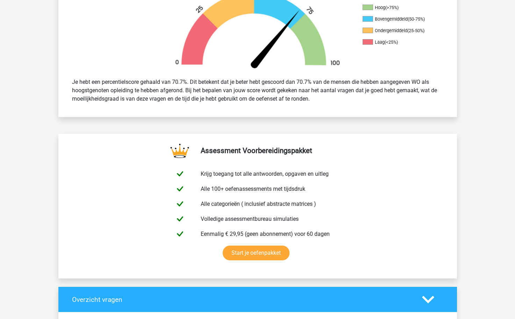
scroll to position [236, 0]
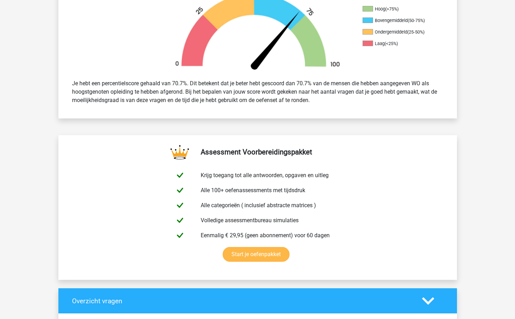
click at [262, 247] on link "Start je oefenpakket" at bounding box center [256, 254] width 67 height 15
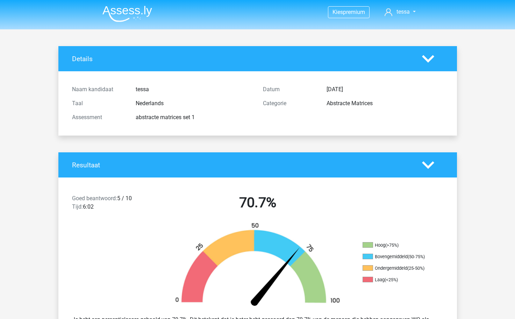
scroll to position [0, 0]
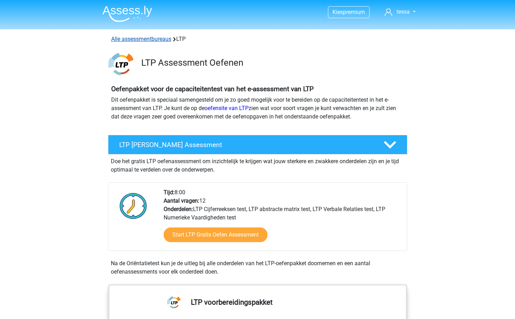
click at [130, 42] on link "Alle assessmentbureaus" at bounding box center [141, 39] width 60 height 7
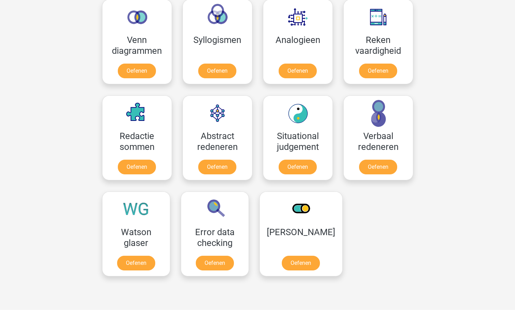
scroll to position [699, 0]
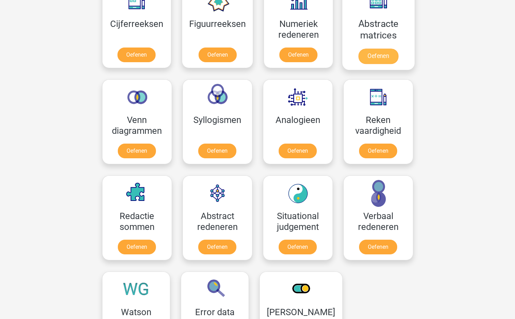
click at [385, 51] on link "Oefenen" at bounding box center [378, 56] width 40 height 15
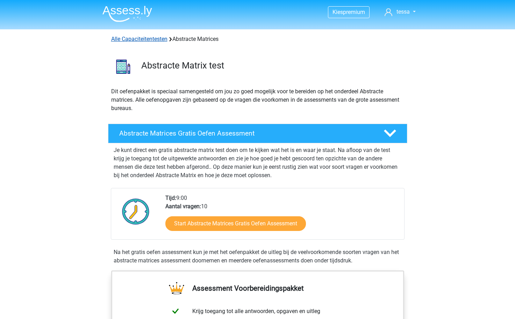
click at [150, 36] on link "Alle Capaciteitentesten" at bounding box center [139, 39] width 56 height 7
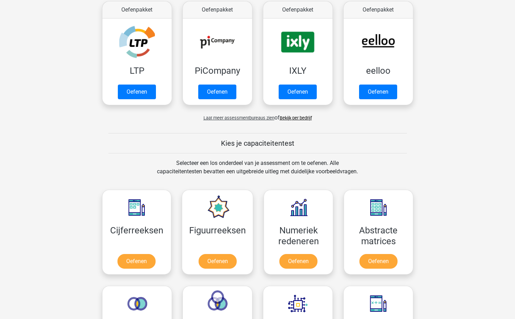
scroll to position [138, 0]
click at [238, 118] on span "Laat meer assessmentbureaus zien" at bounding box center [238, 117] width 71 height 5
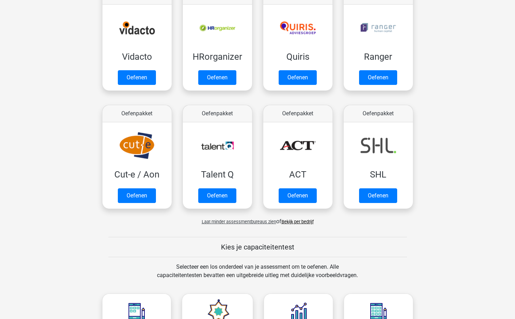
scroll to position [403, 0]
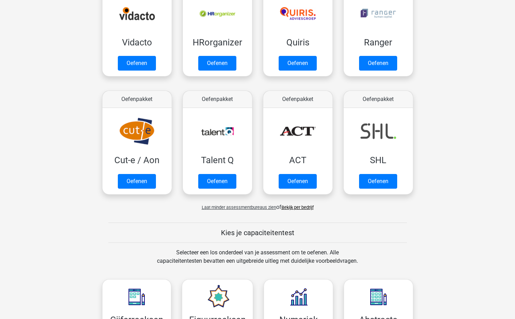
click at [301, 206] on link "Bekijk per bedrijf" at bounding box center [297, 207] width 32 height 5
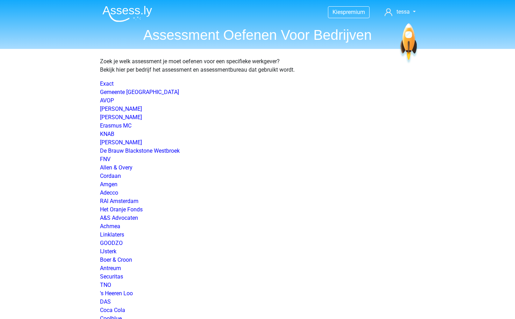
scroll to position [972, 0]
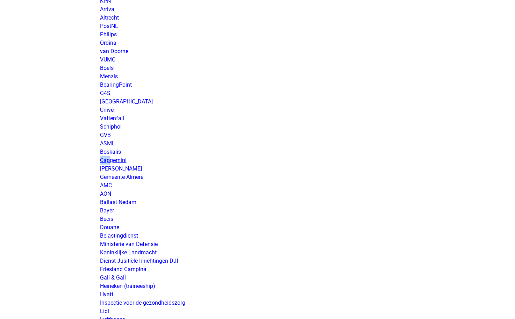
click at [117, 161] on link "Capgemini" at bounding box center [113, 160] width 27 height 7
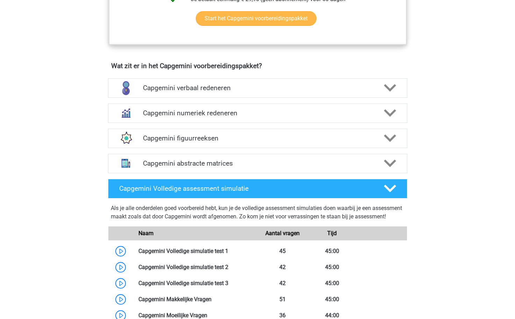
scroll to position [465, 0]
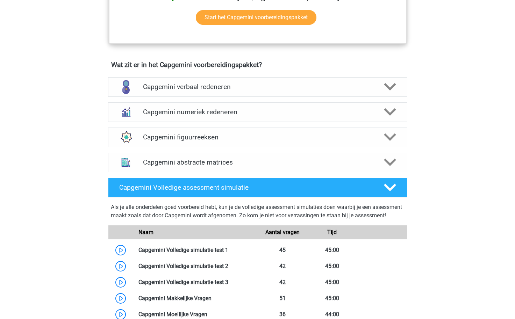
click at [189, 142] on div "Capgemini figuurreeksen" at bounding box center [257, 138] width 299 height 20
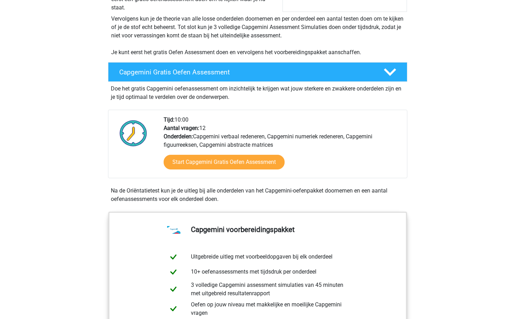
scroll to position [139, 0]
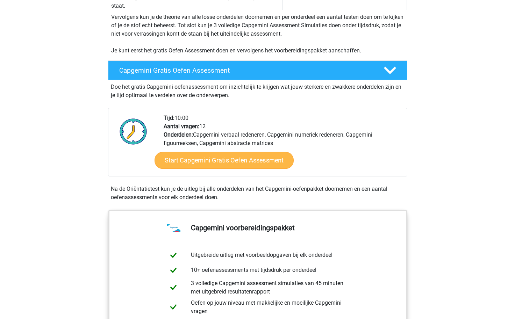
click at [208, 154] on link "Start Capgemini Gratis Oefen Assessment" at bounding box center [223, 160] width 139 height 17
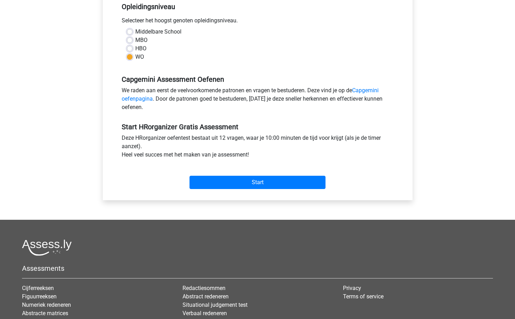
scroll to position [171, 0]
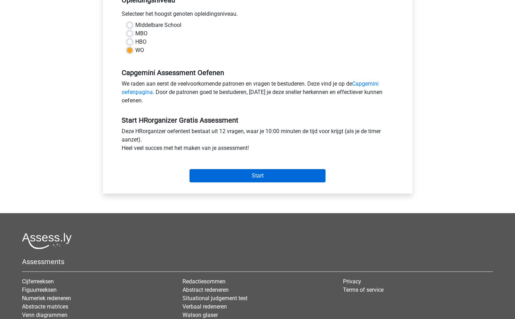
click at [222, 175] on input "Start" at bounding box center [257, 175] width 136 height 13
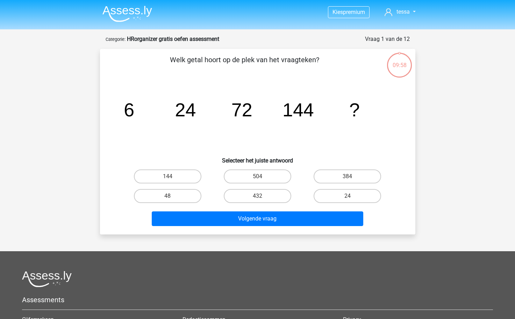
click at [133, 12] on img at bounding box center [127, 14] width 50 height 16
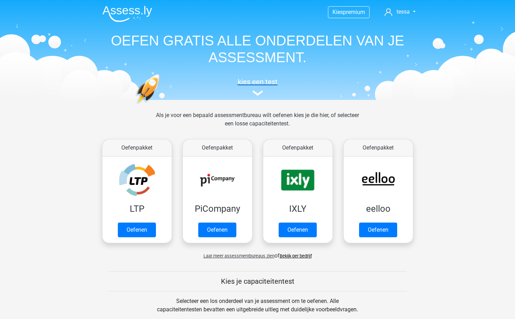
click at [255, 92] on img at bounding box center [257, 93] width 10 height 5
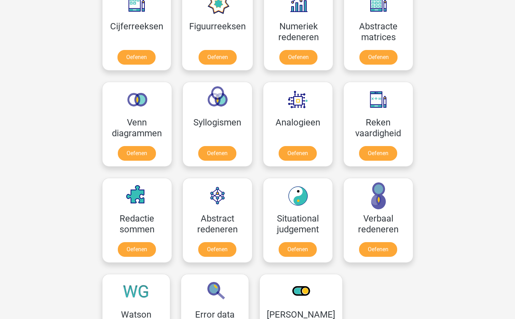
scroll to position [197, 0]
